Goal: Check status: Check status

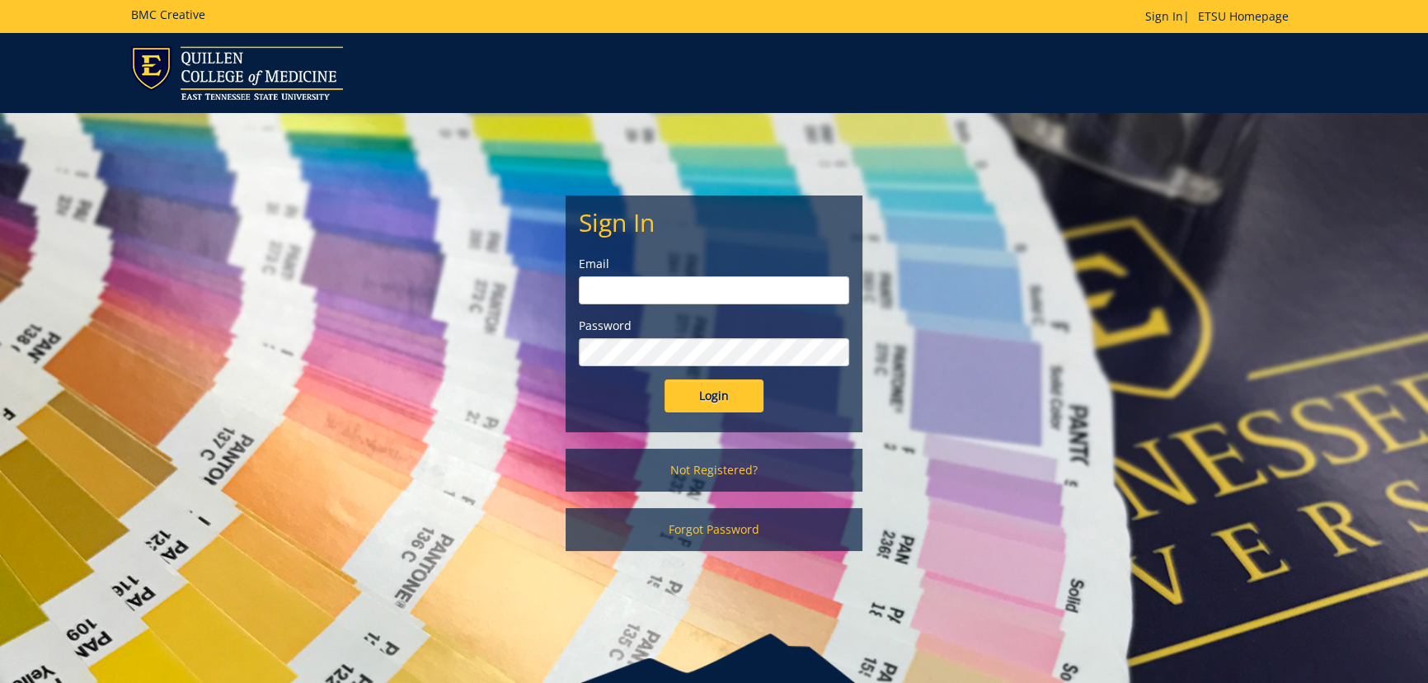
type input "[EMAIL_ADDRESS][DOMAIN_NAME]"
click at [726, 401] on input "Login" at bounding box center [714, 395] width 99 height 33
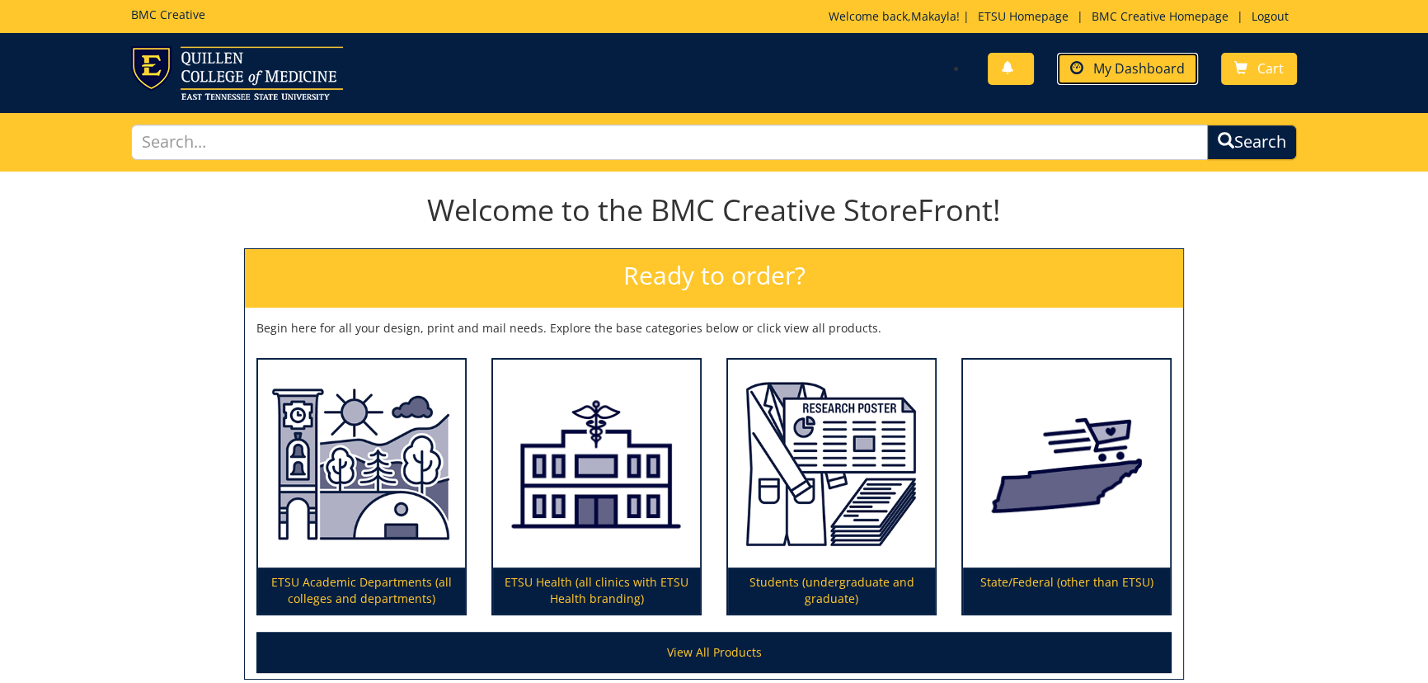
click at [1154, 67] on span "My Dashboard" at bounding box center [1139, 68] width 92 height 18
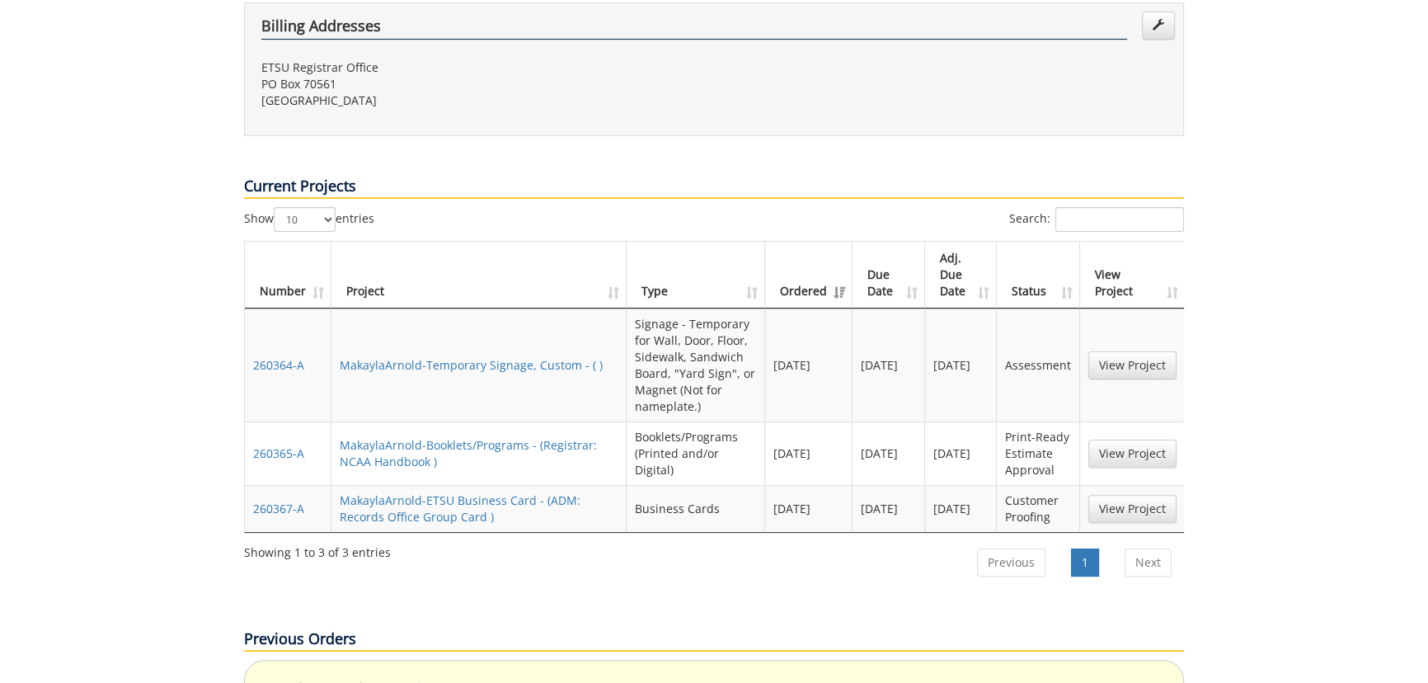
scroll to position [599, 0]
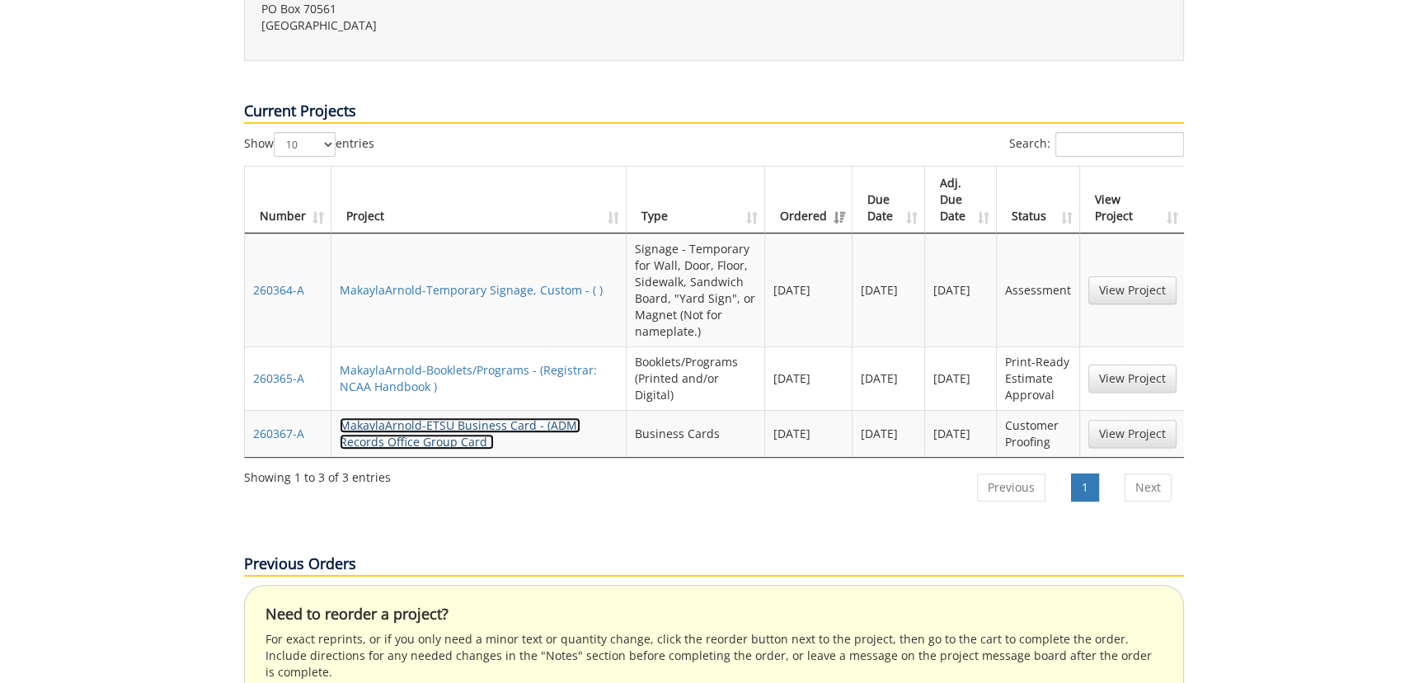
click at [425, 417] on link "MakaylaArnold-ETSU Business Card - (ADM: Records Office Group Card )" at bounding box center [460, 433] width 241 height 32
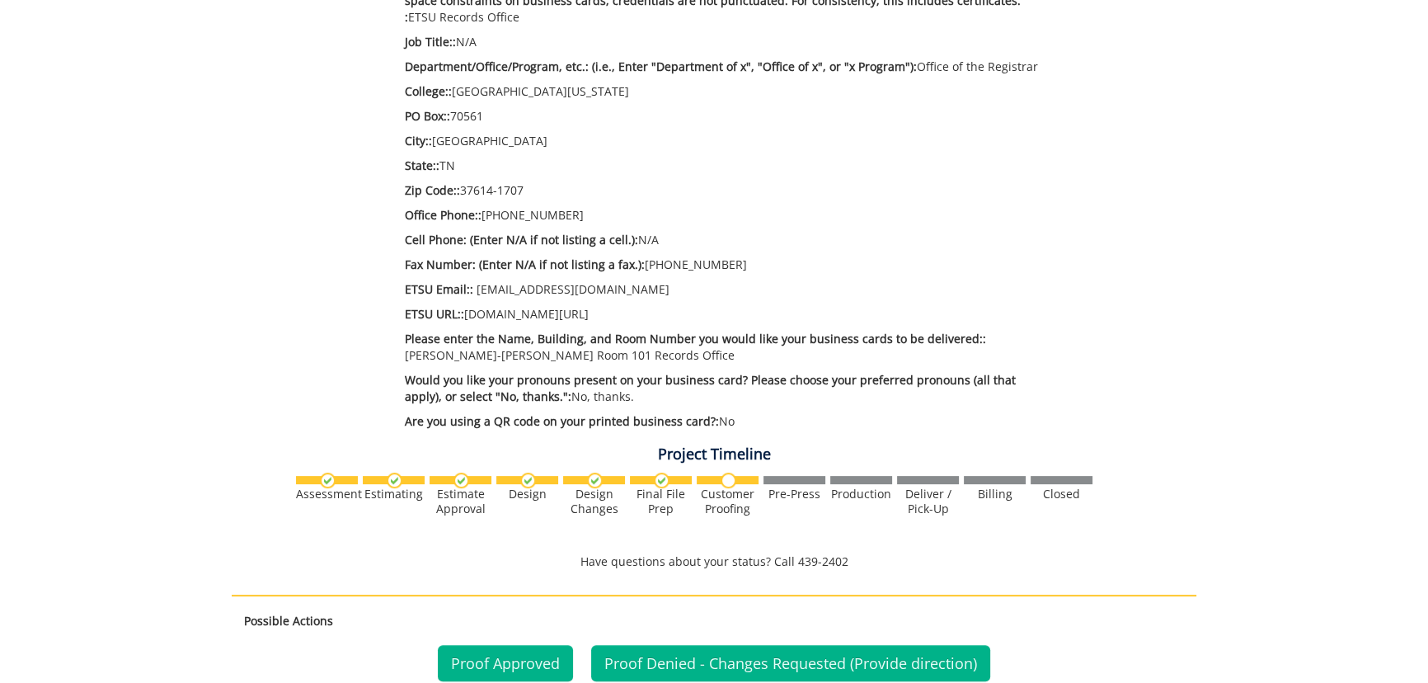
scroll to position [899, 0]
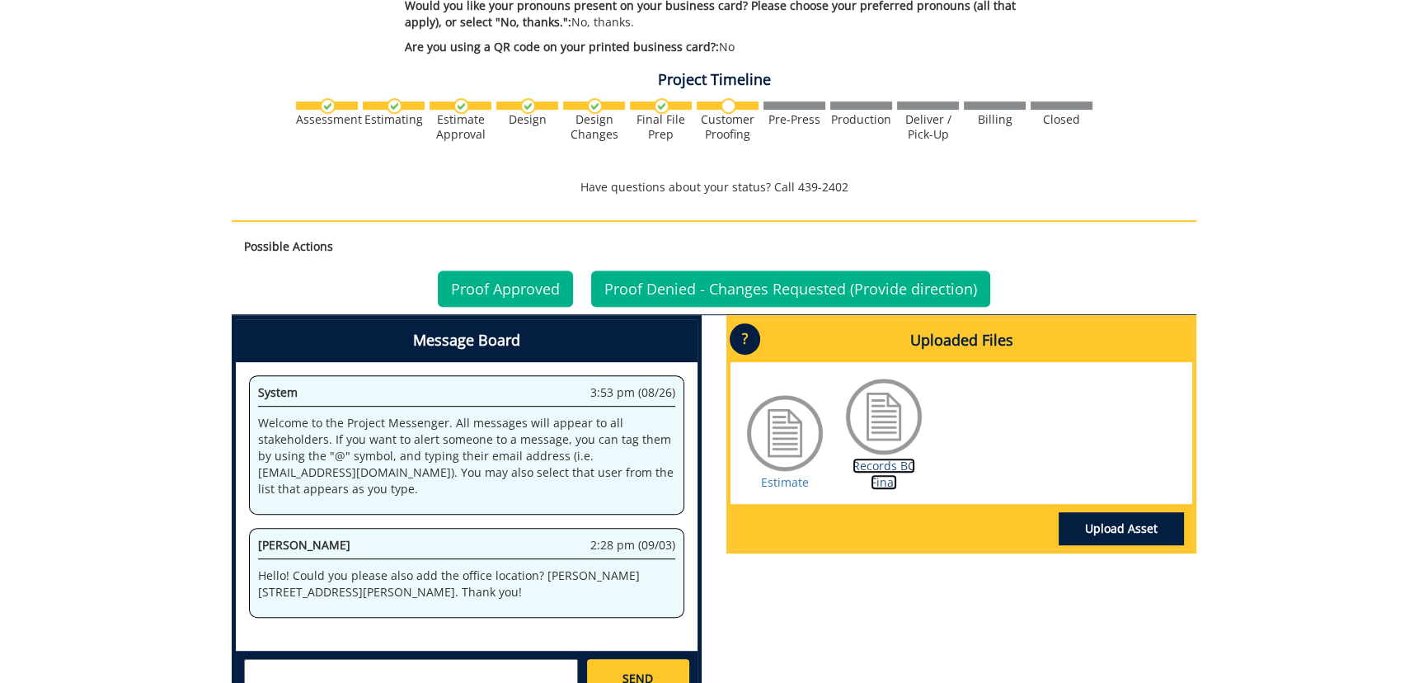
click at [876, 470] on link "Records BC Final" at bounding box center [884, 474] width 63 height 32
click at [495, 288] on link "Proof Approved" at bounding box center [505, 288] width 135 height 36
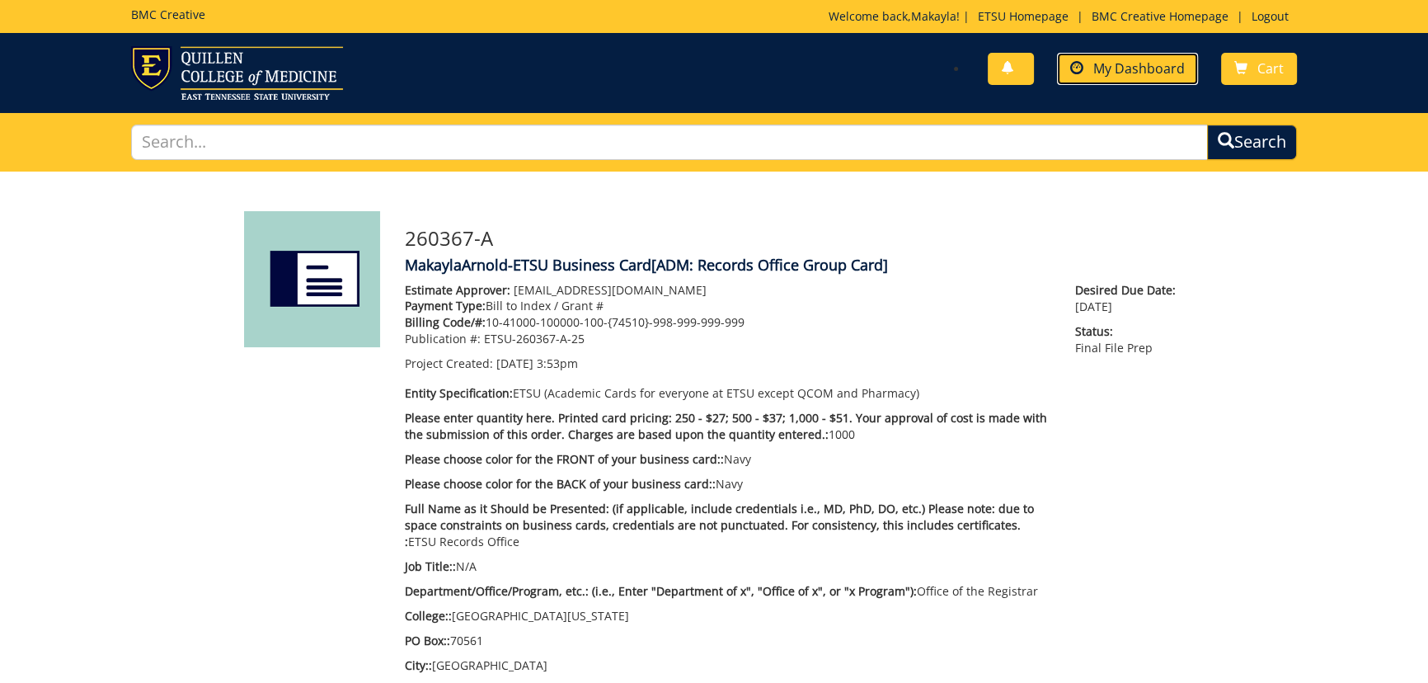
click at [1147, 70] on span "My Dashboard" at bounding box center [1139, 68] width 92 height 18
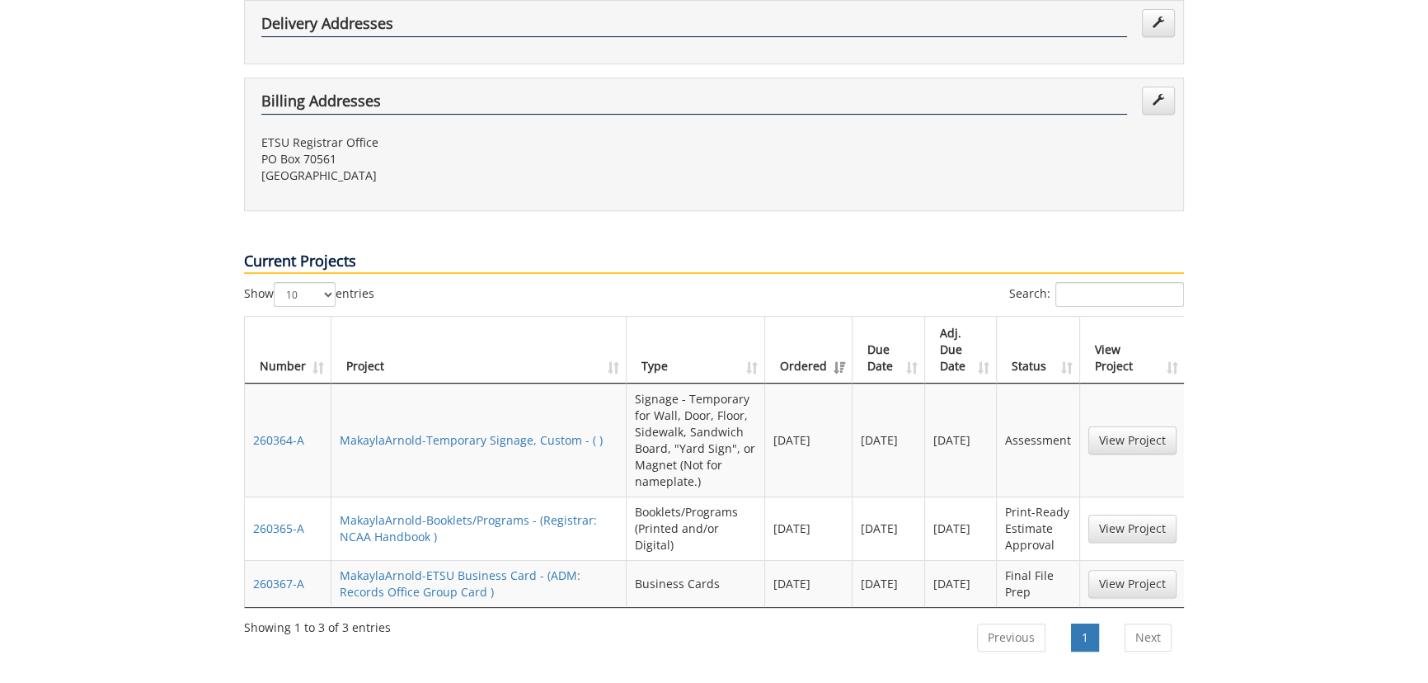
scroll to position [524, 0]
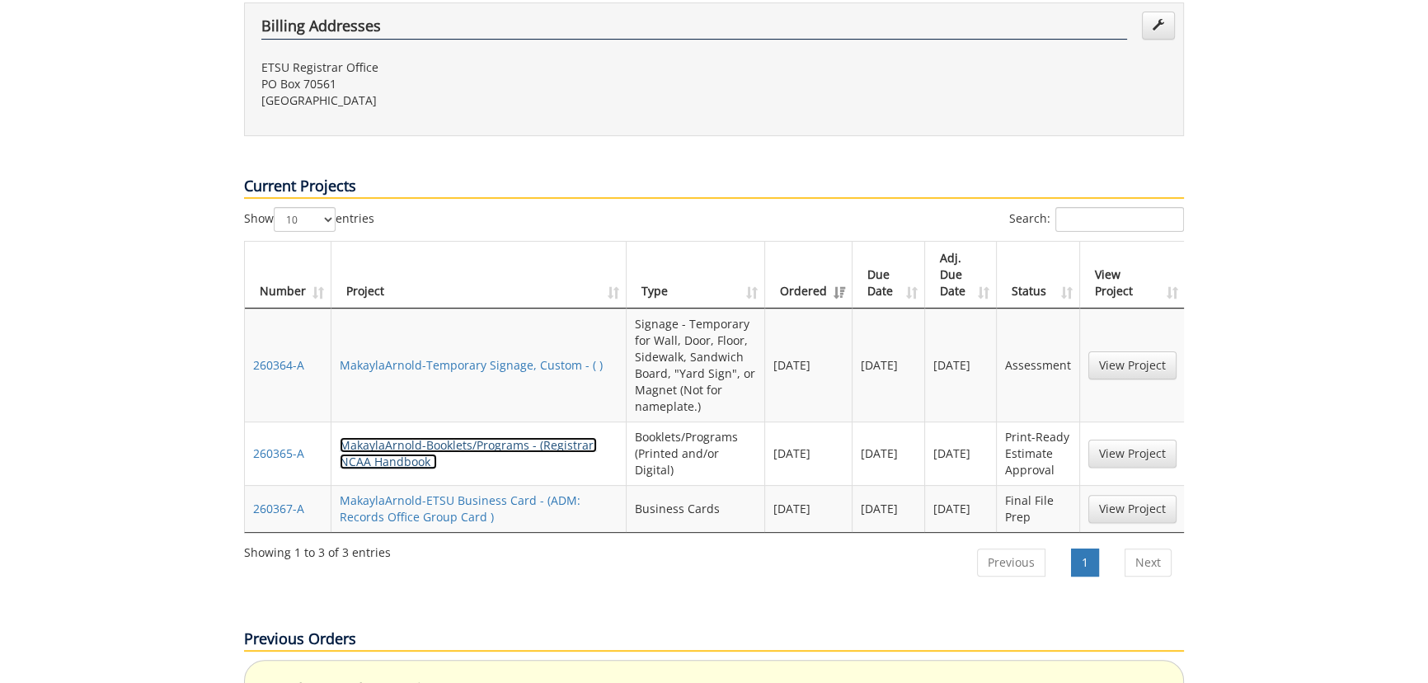
click at [474, 437] on link "MakaylaArnold-Booklets/Programs - (Registrar: NCAA Handbook )" at bounding box center [468, 453] width 257 height 32
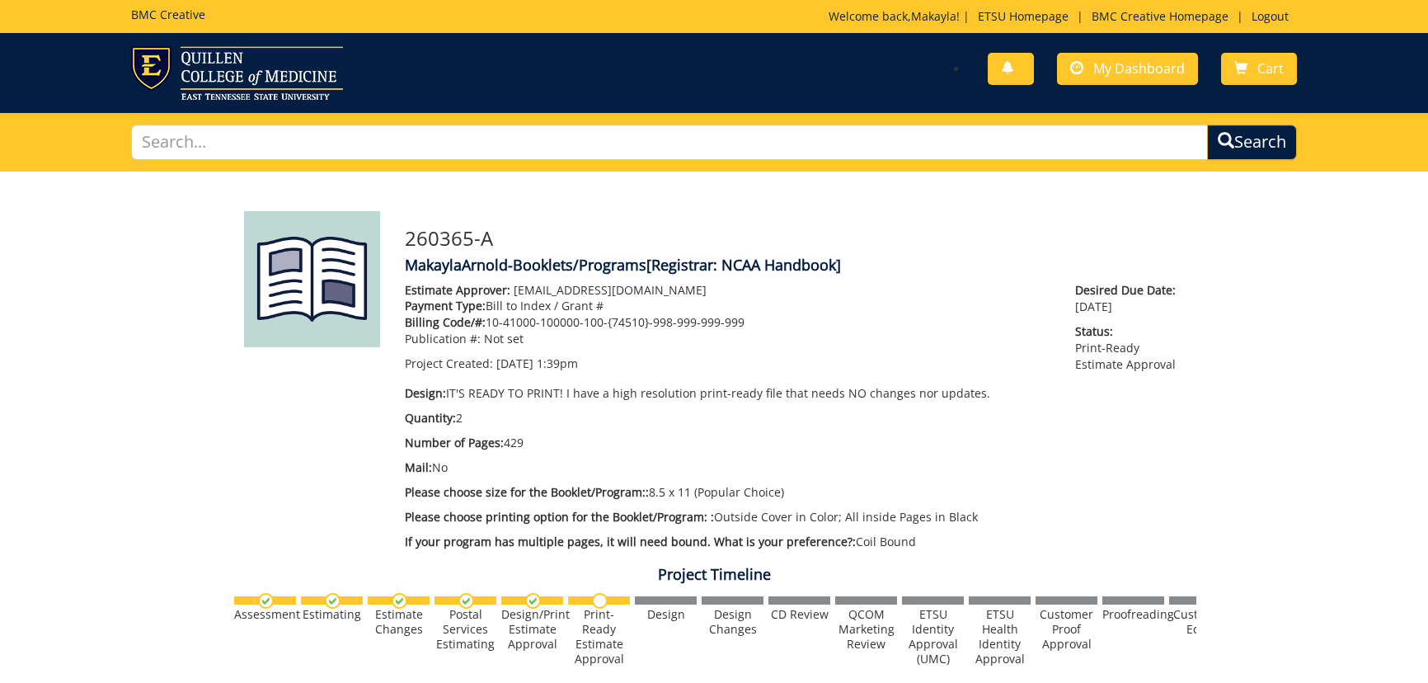
scroll to position [449, 0]
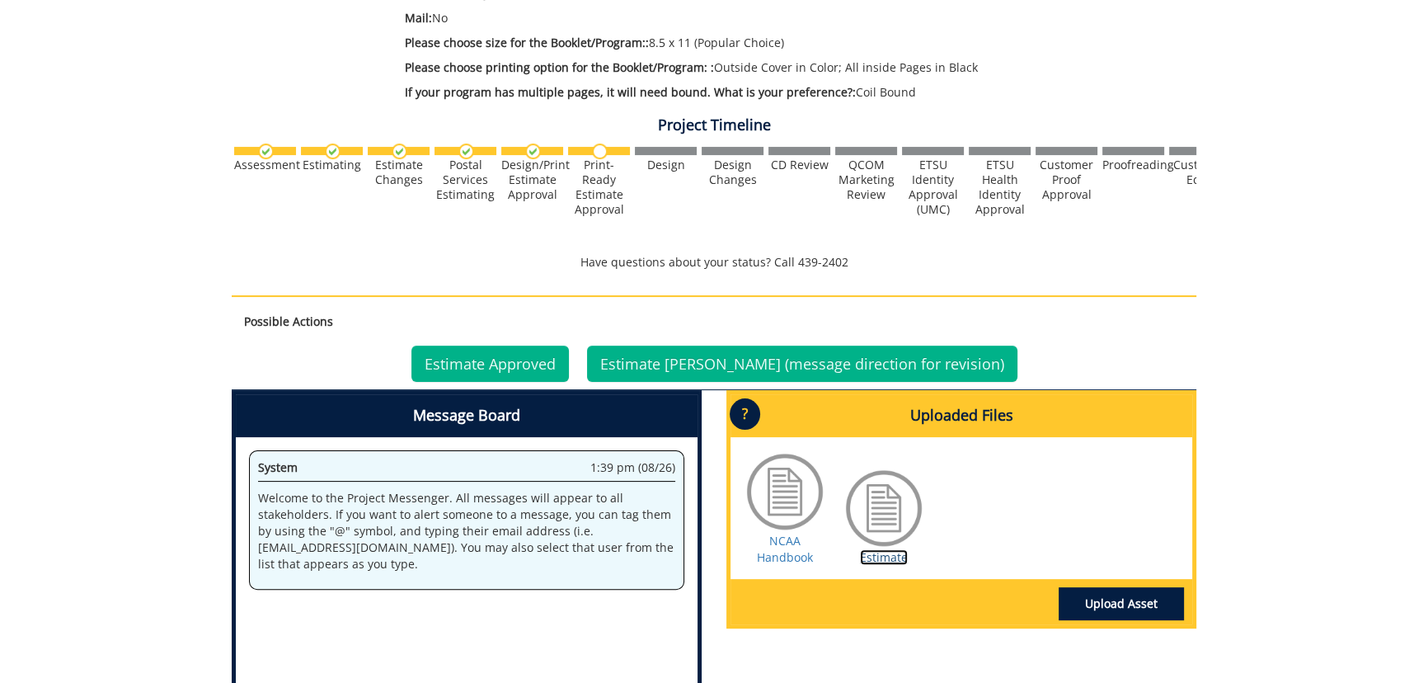
click at [886, 557] on link "Estimate" at bounding box center [884, 557] width 48 height 16
click at [518, 360] on link "Estimate Approved" at bounding box center [489, 363] width 157 height 36
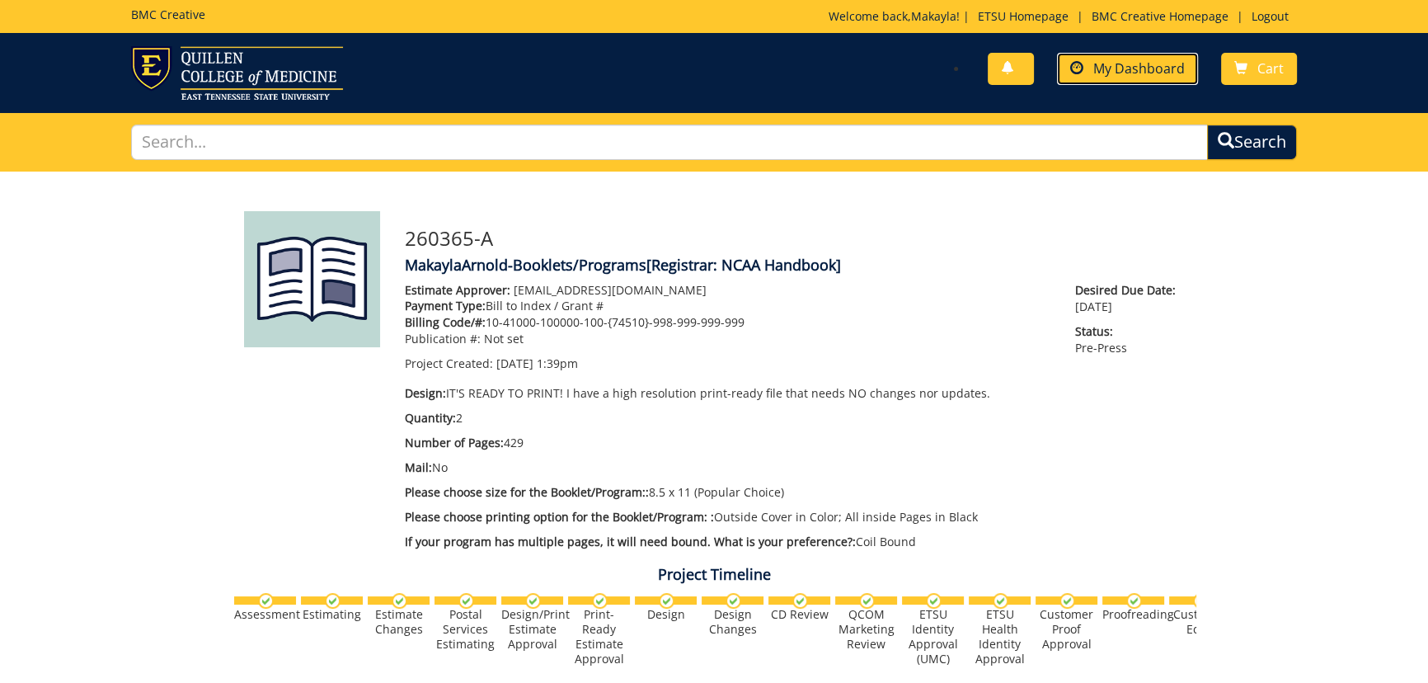
click at [1125, 58] on link "My Dashboard" at bounding box center [1127, 69] width 141 height 32
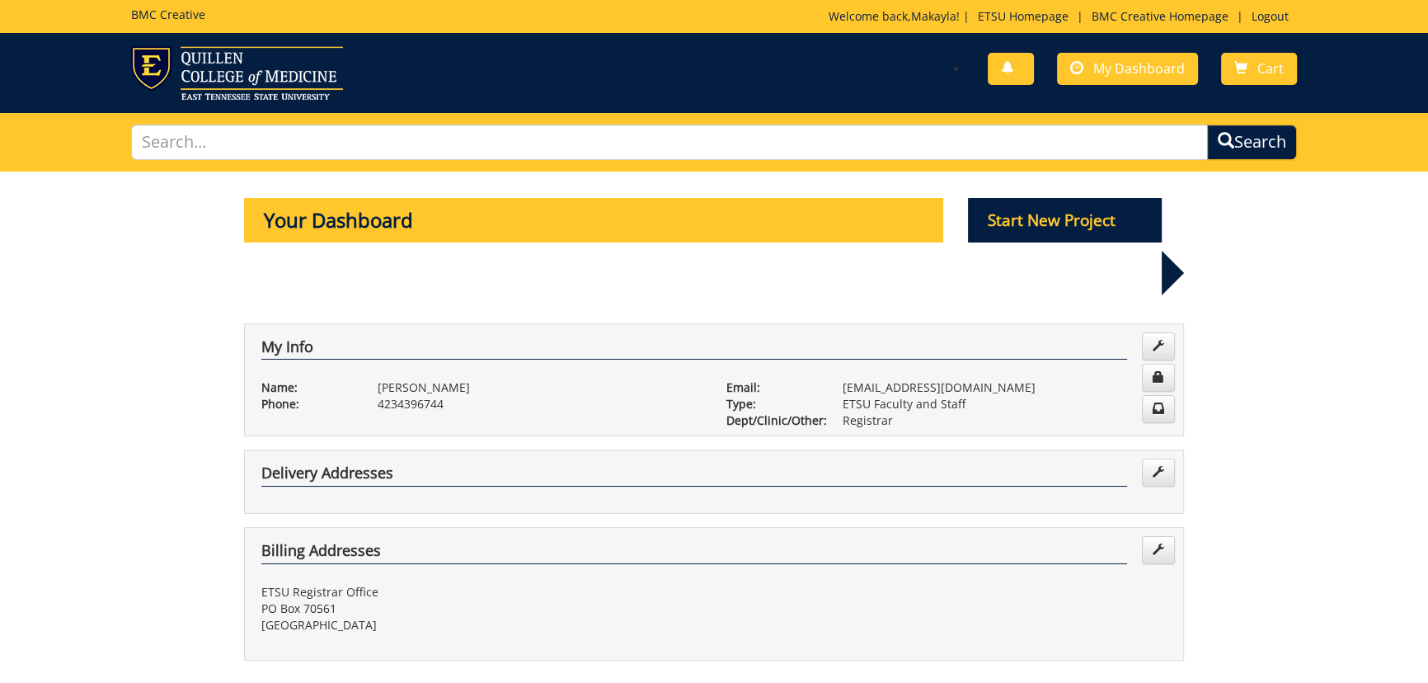
scroll to position [449, 0]
